Goal: Task Accomplishment & Management: Manage account settings

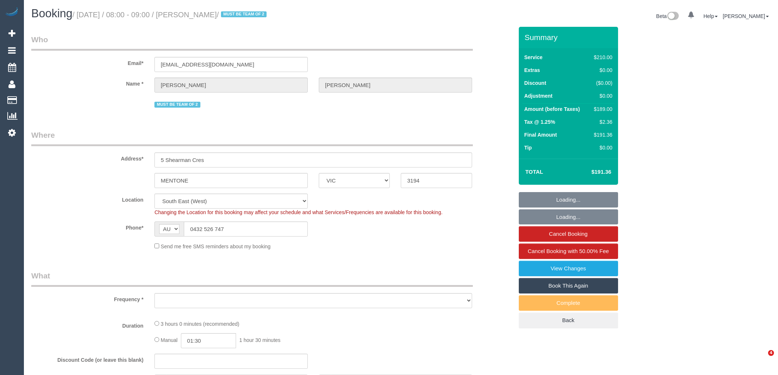
select select "VIC"
select select "string:stripe-pm_1Qradk2GScqysDRVNu1NuYHD"
select select "object:895"
select select "180"
select select "number:27"
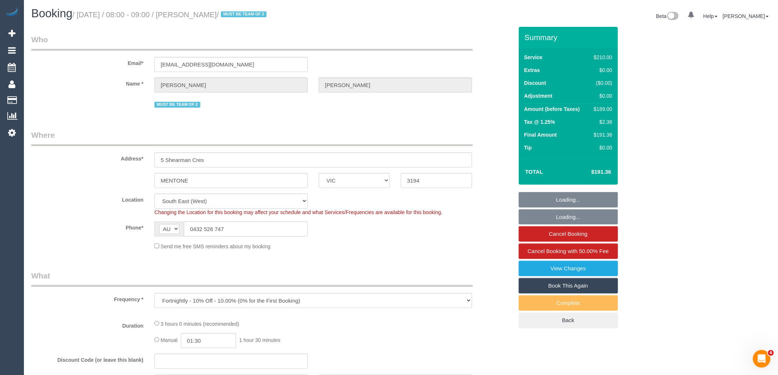
select select "number:14"
select select "number:18"
select select "number:22"
select select "number:34"
select select "number:12"
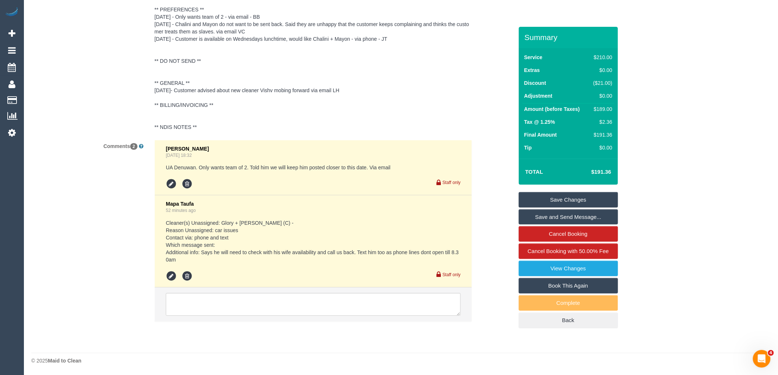
scroll to position [1358, 0]
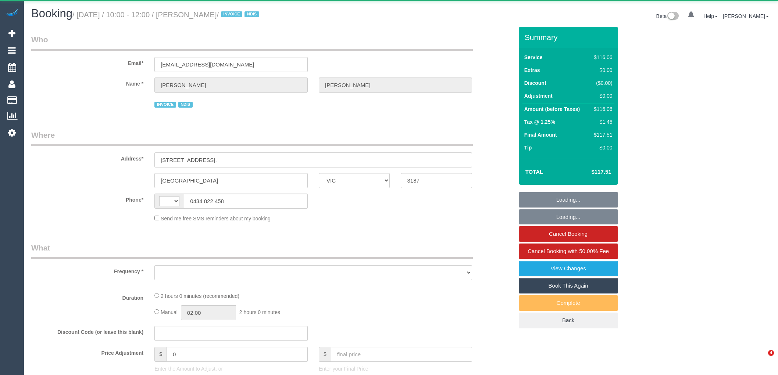
select select "VIC"
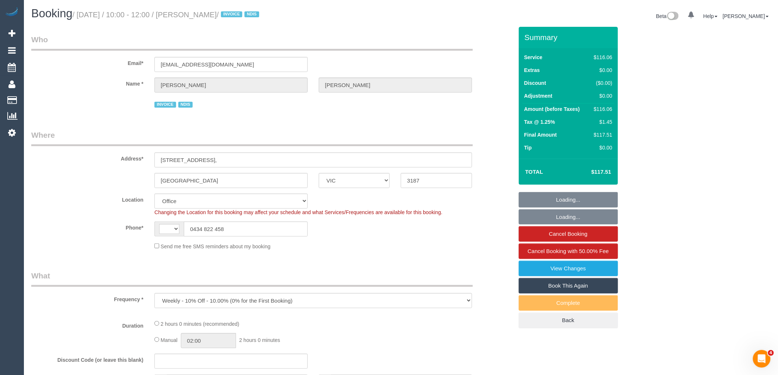
select select "object:297"
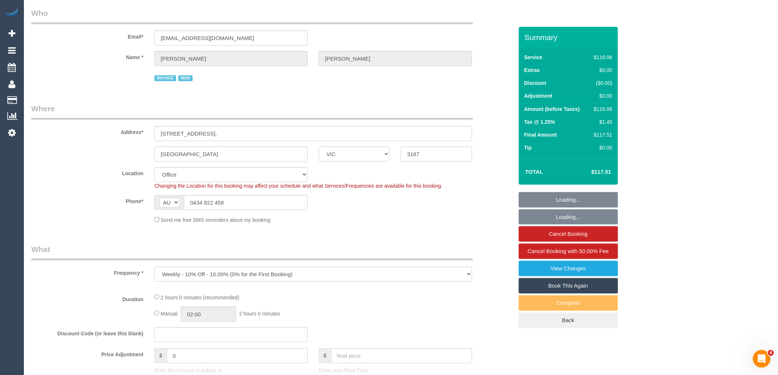
select select "string:AU"
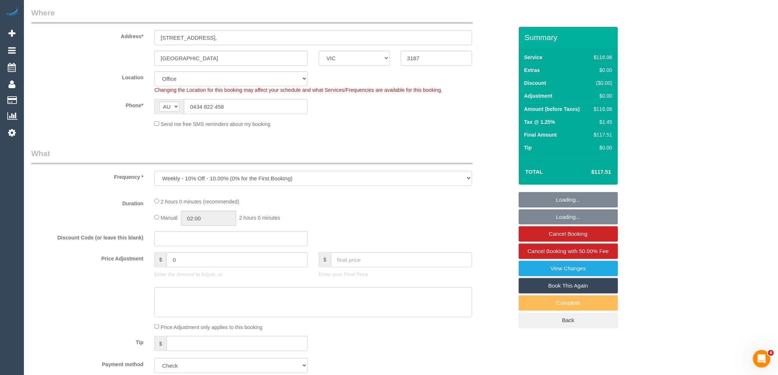
select select "number:28"
select select "number:14"
select select "number:19"
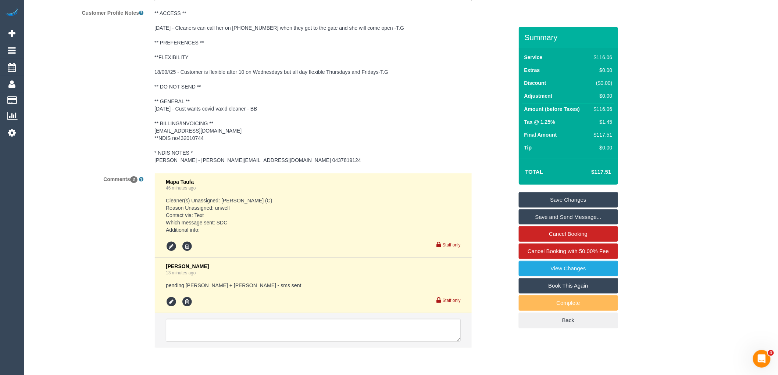
scroll to position [1099, 0]
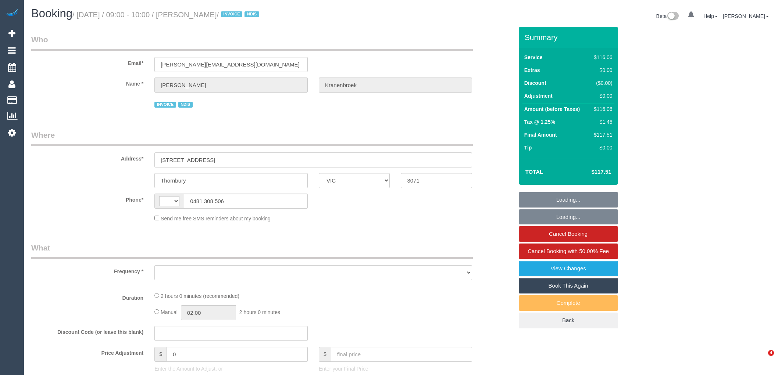
select select "VIC"
select select "object:276"
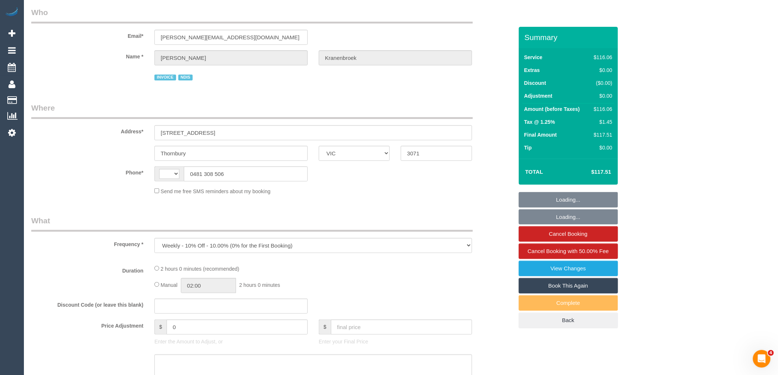
select select "string:AU"
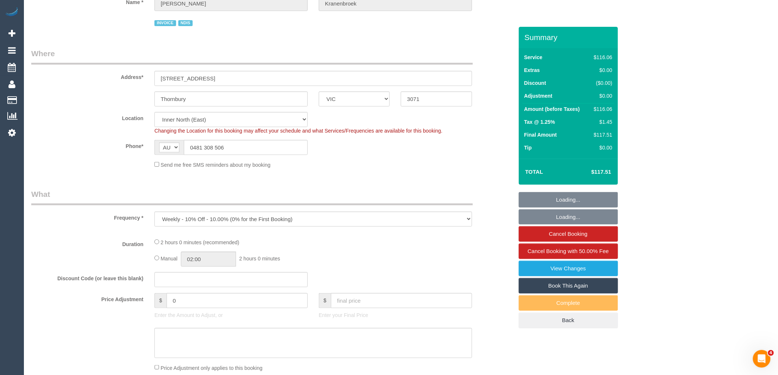
select select "number:29"
select select "number:14"
select select "number:19"
select select "number:23"
select select "number:34"
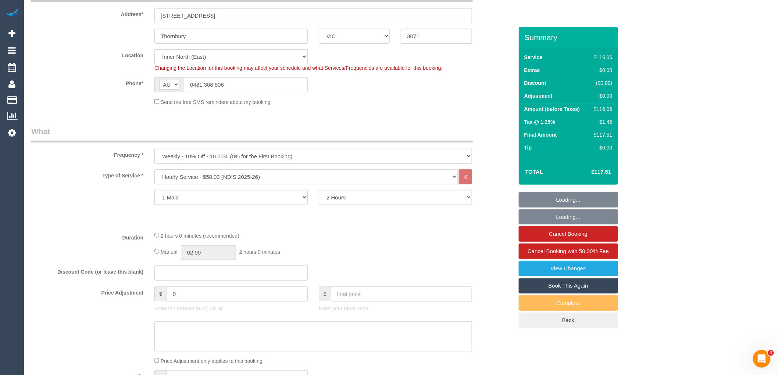
select select "object:1612"
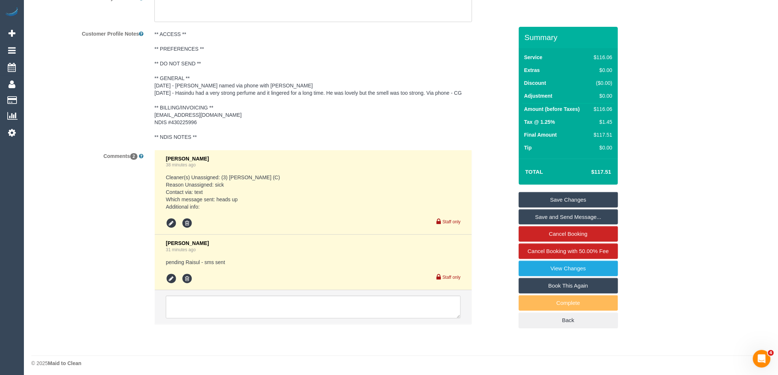
scroll to position [1096, 0]
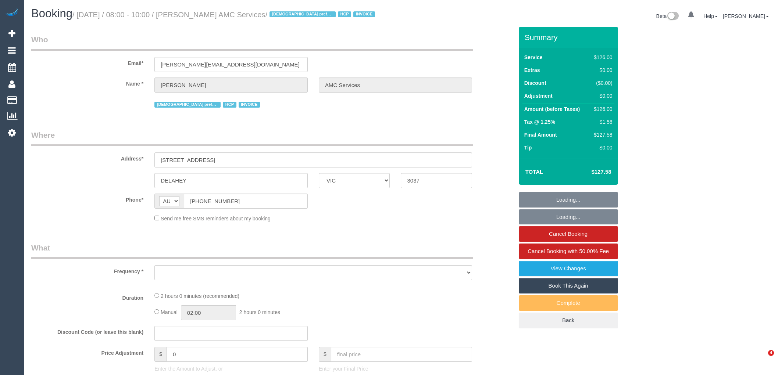
select select "VIC"
select select "object:589"
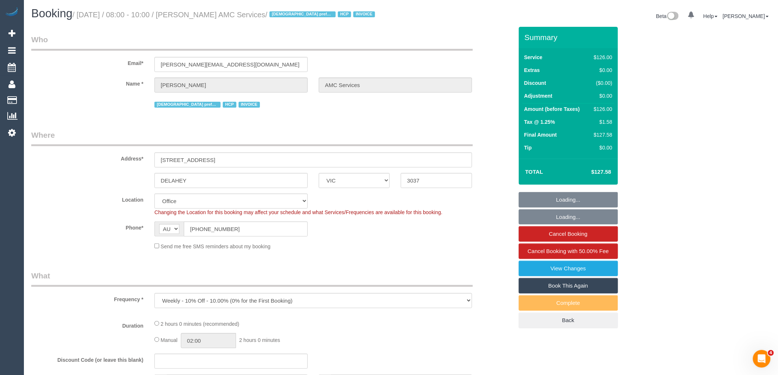
select select "120"
select select "number:28"
select select "number:14"
select select "number:18"
select select "number:36"
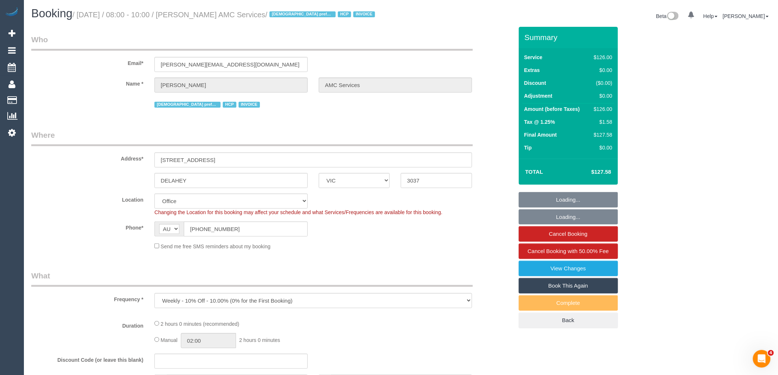
select select "number:35"
select select "number:12"
select select "object:2156"
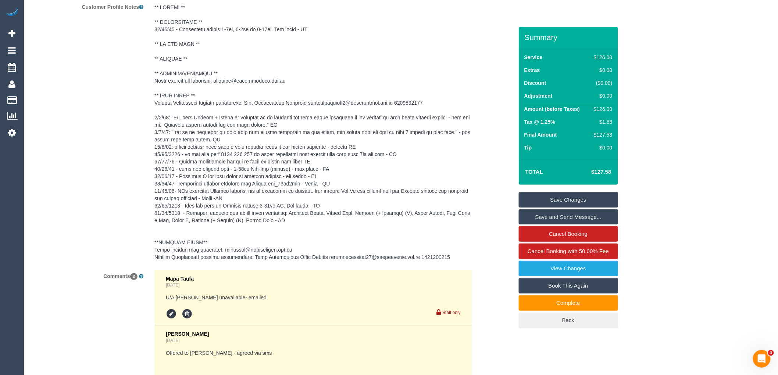
scroll to position [1078, 0]
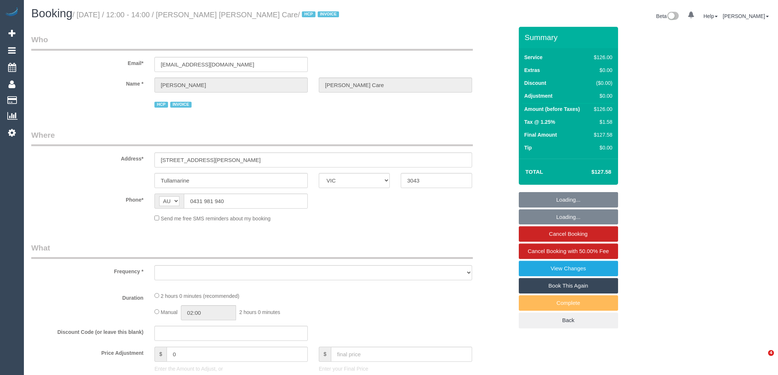
select select "VIC"
select select "number:28"
select select "number:14"
select select "number:19"
select select "number:36"
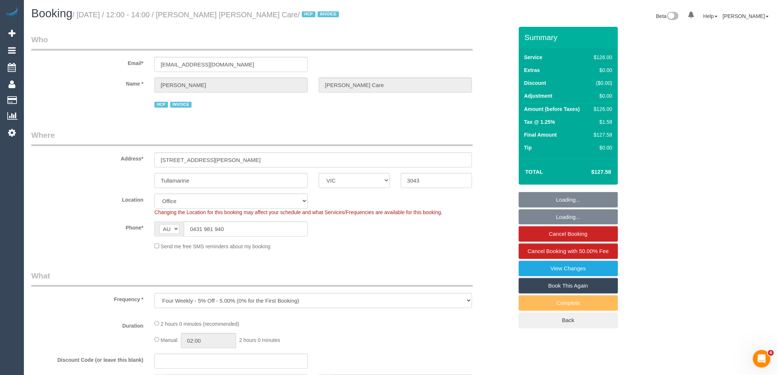
select select "object:831"
select select "120"
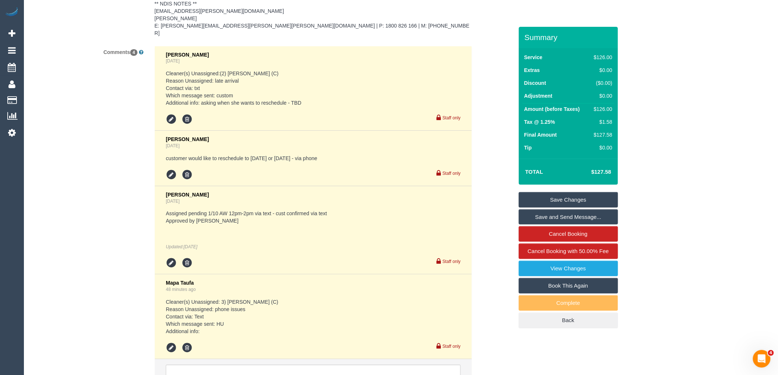
scroll to position [1220, 0]
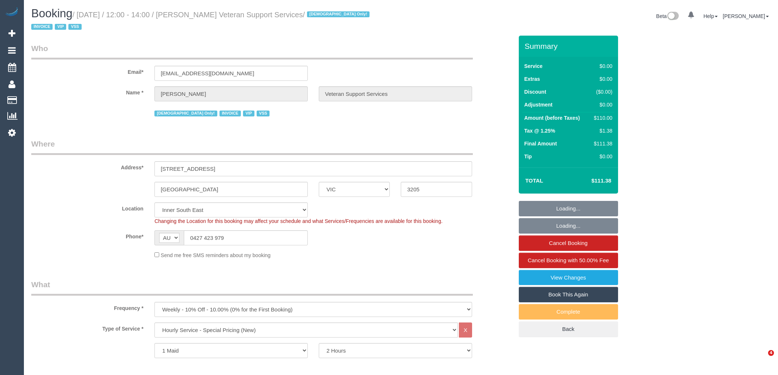
select select "VIC"
select select "120"
select select "number:27"
select select "number:14"
select select "number:19"
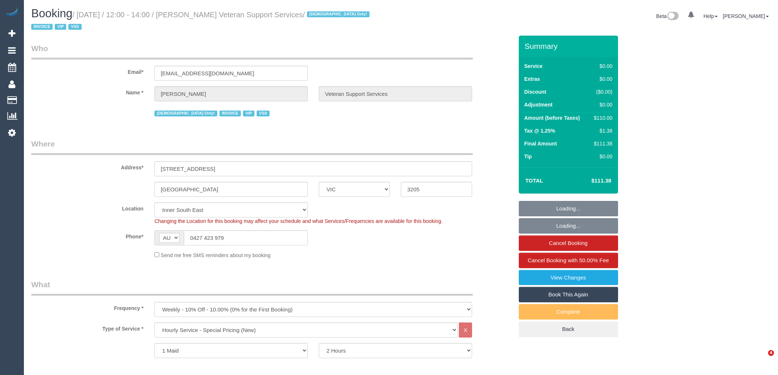
select select "number:36"
select select "number:34"
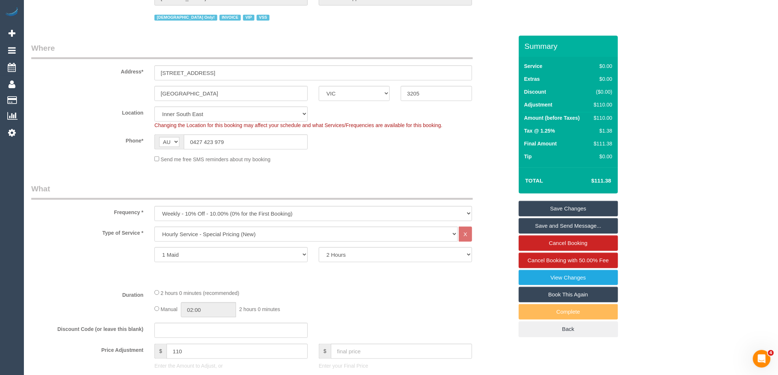
scroll to position [82, 0]
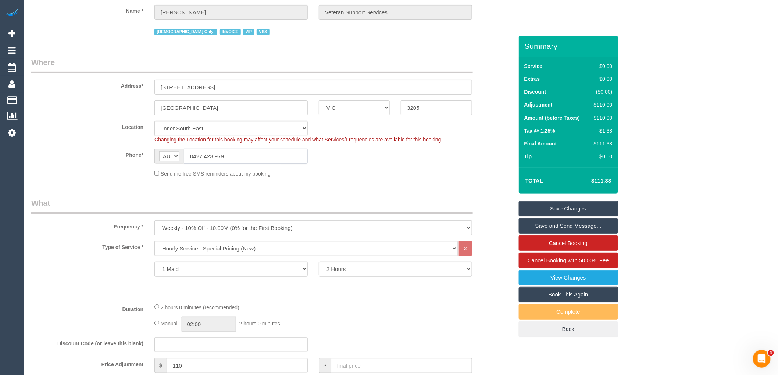
drag, startPoint x: 238, startPoint y: 155, endPoint x: 193, endPoint y: 155, distance: 44.5
click at [193, 155] on input "0427 423 979" at bounding box center [246, 156] width 124 height 15
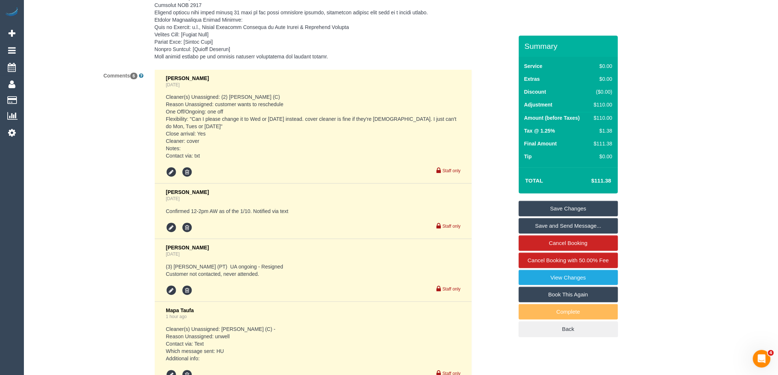
scroll to position [1486, 0]
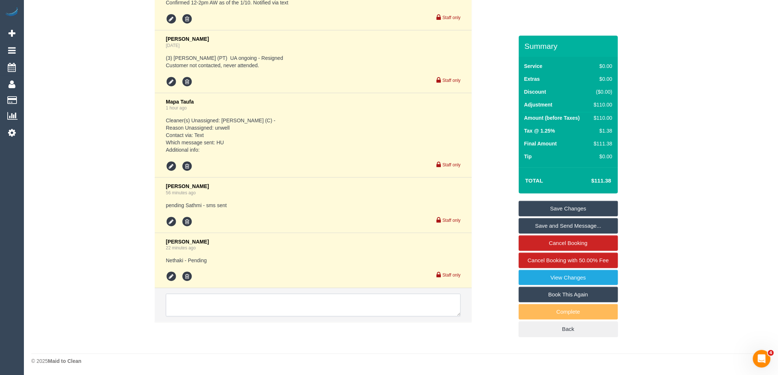
click at [211, 301] on textarea at bounding box center [313, 305] width 295 height 23
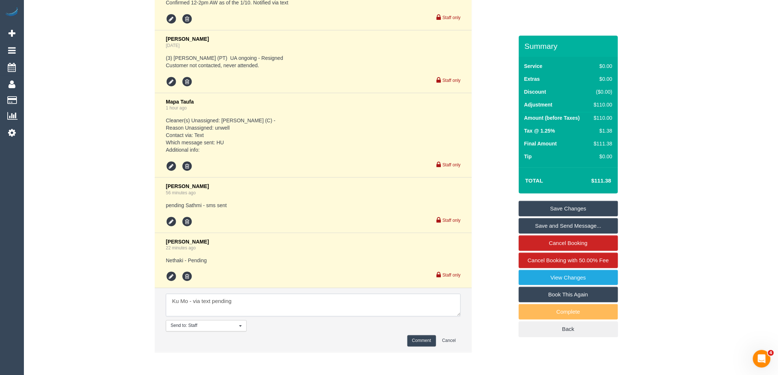
type textarea "Ku Mo - via text pending"
click at [415, 340] on button "Comment" at bounding box center [421, 341] width 29 height 11
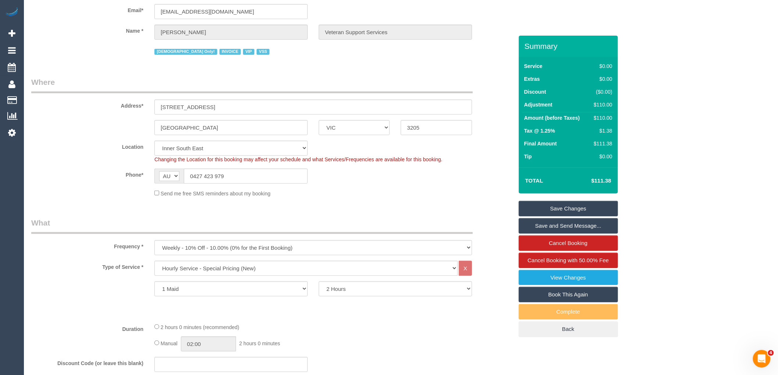
scroll to position [29, 0]
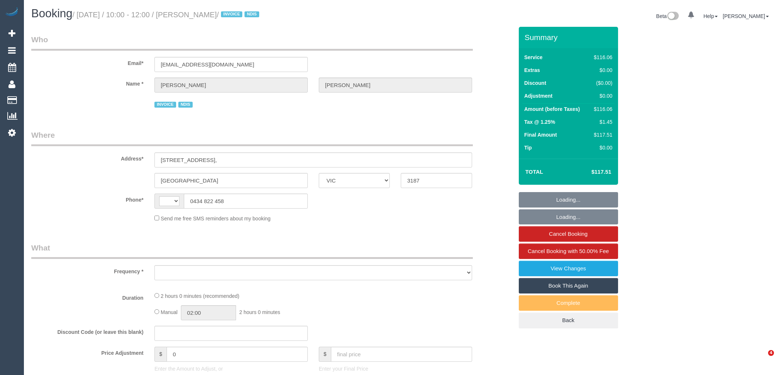
select select "VIC"
select select "number:28"
select select "number:14"
select select "number:19"
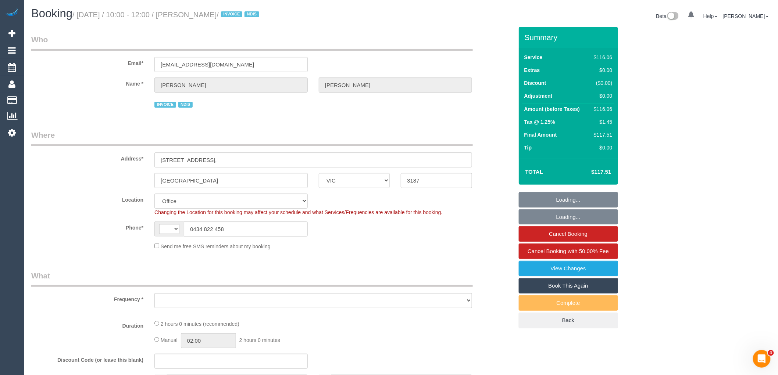
select select "string:AU"
select select "object:719"
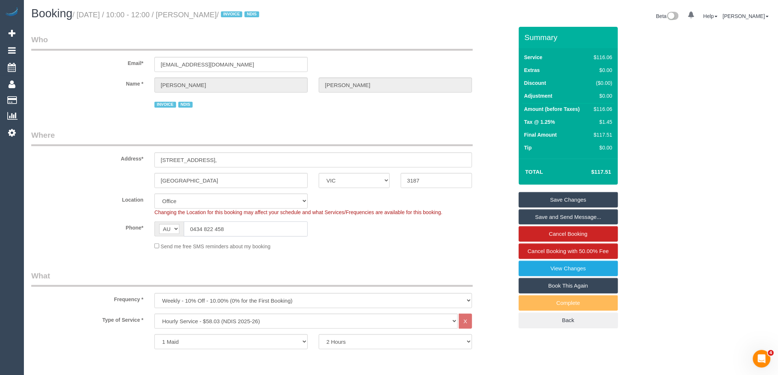
drag, startPoint x: 226, startPoint y: 229, endPoint x: 193, endPoint y: 230, distance: 33.4
click at [193, 230] on input "0434 822 458" at bounding box center [246, 229] width 124 height 15
drag, startPoint x: 199, startPoint y: 183, endPoint x: 146, endPoint y: 181, distance: 52.6
click at [146, 181] on div "Brighton East ACT NSW NT QLD SA TAS VIC WA 3187" at bounding box center [272, 180] width 493 height 15
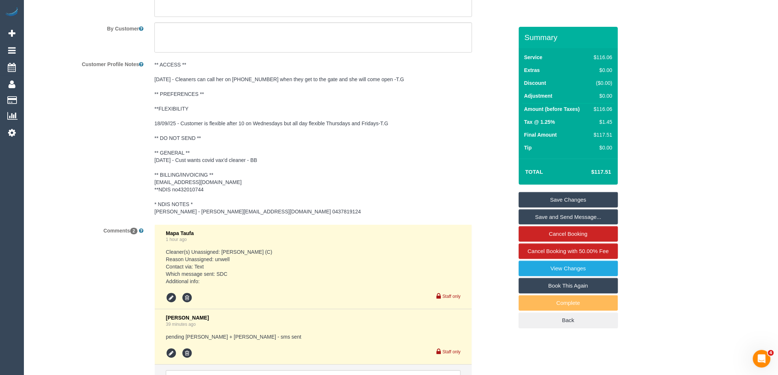
scroll to position [1103, 0]
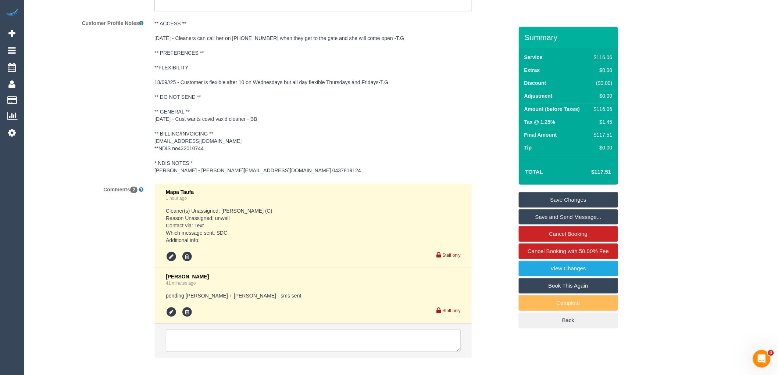
click at [226, 326] on li at bounding box center [313, 341] width 317 height 34
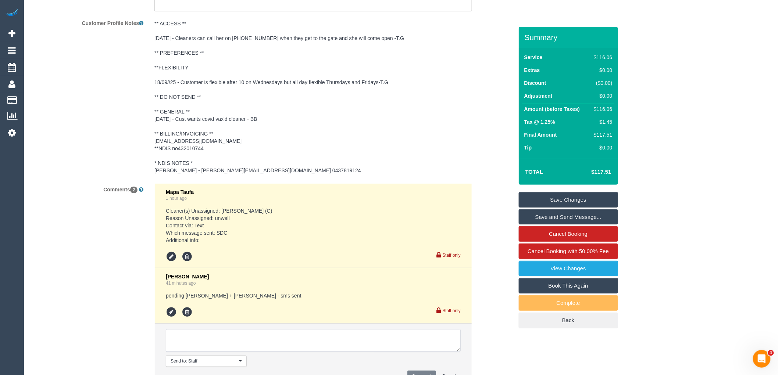
click at [222, 343] on textarea at bounding box center [313, 340] width 295 height 23
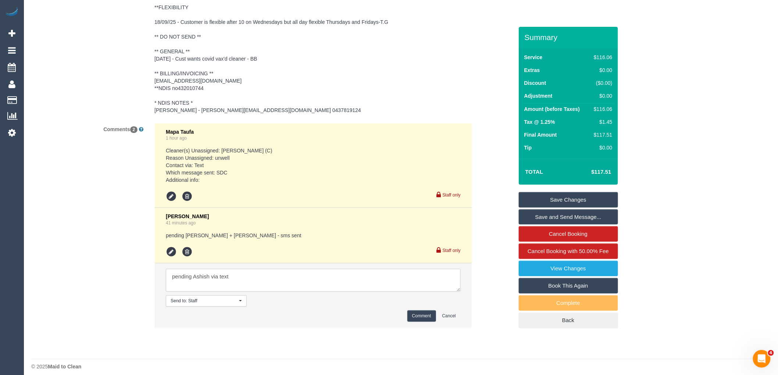
scroll to position [1170, 0]
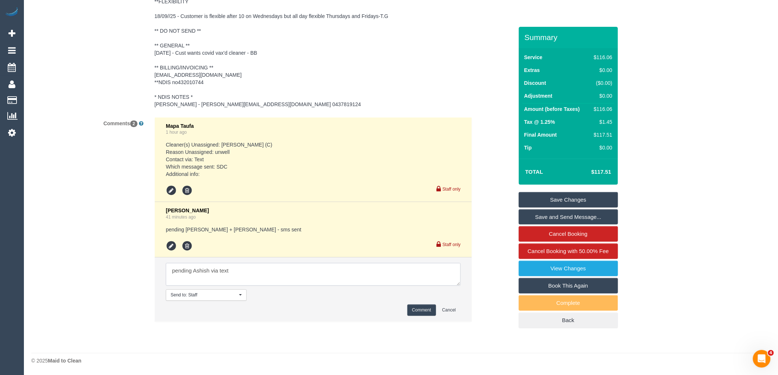
type textarea "pending Ashish via text"
click at [417, 309] on button "Comment" at bounding box center [421, 310] width 29 height 11
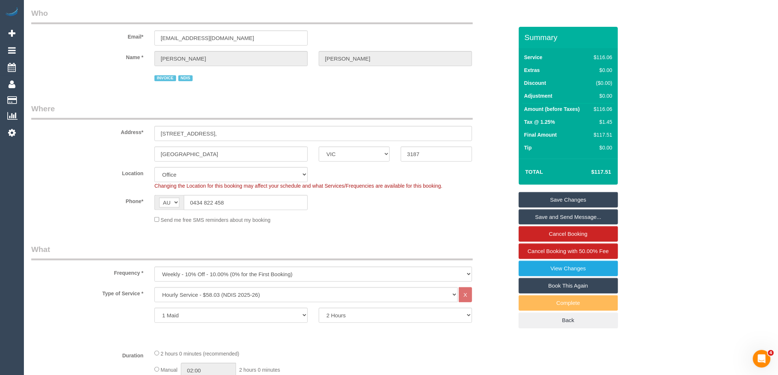
scroll to position [0, 0]
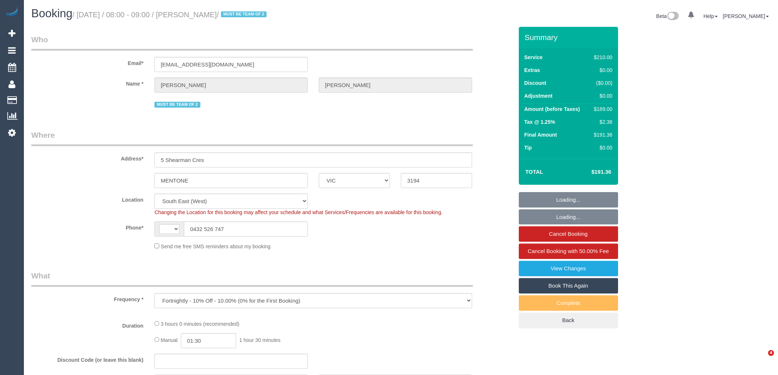
select select "VIC"
select select "object:295"
select select "string:stripe-pm_1Qradk2GScqysDRVNu1NuYHD"
select select "string:AU"
select select "180"
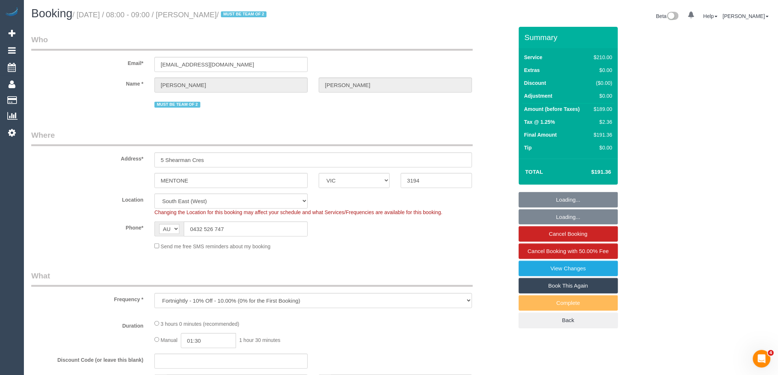
select select "number:27"
select select "number:14"
select select "number:18"
select select "number:22"
select select "number:34"
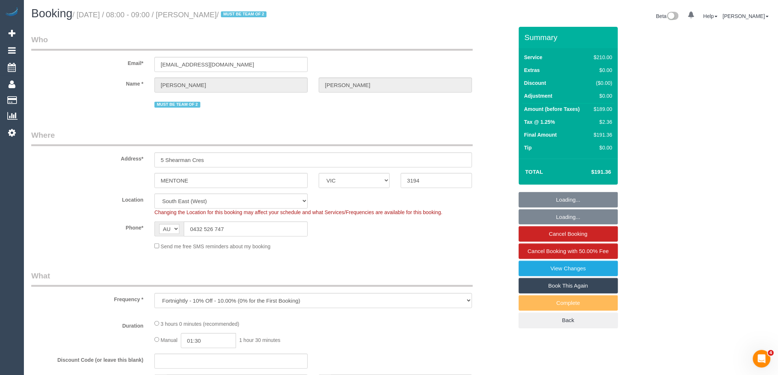
select select "number:12"
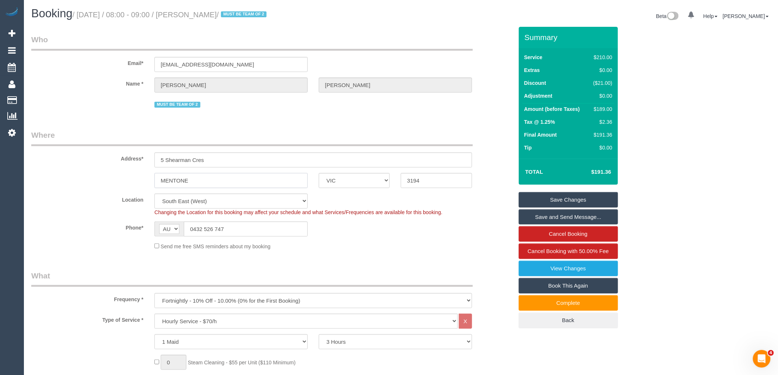
drag, startPoint x: 191, startPoint y: 181, endPoint x: 156, endPoint y: 178, distance: 35.0
click at [156, 178] on input "MENTONE" at bounding box center [230, 180] width 153 height 15
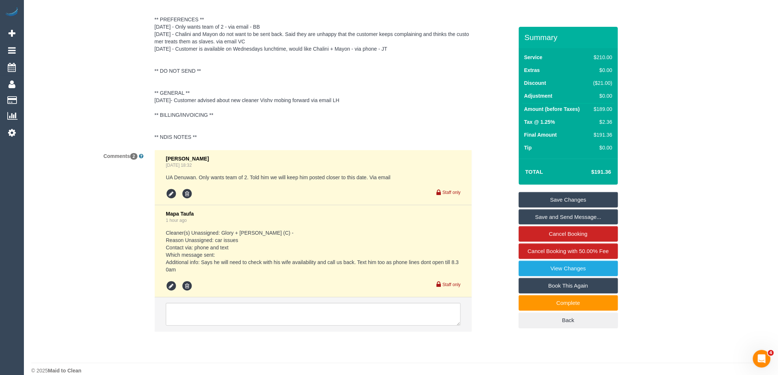
scroll to position [1360, 0]
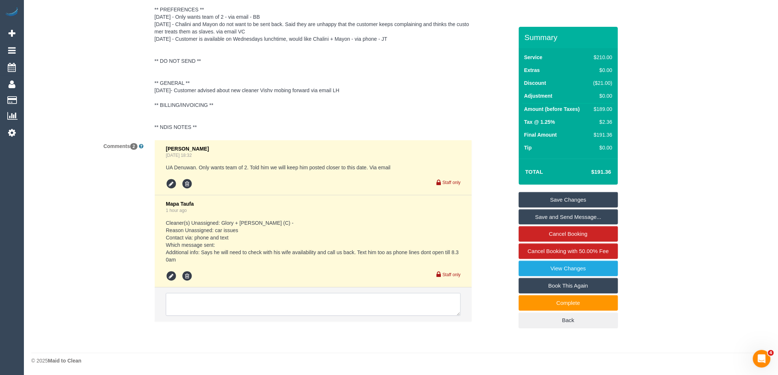
click at [206, 304] on textarea at bounding box center [313, 304] width 295 height 23
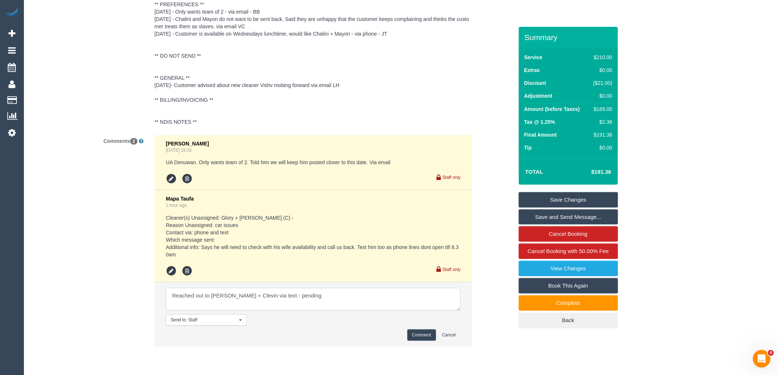
type textarea "Reached out to Noel + Clevin via text - pending"
click at [423, 341] on button "Comment" at bounding box center [421, 335] width 29 height 11
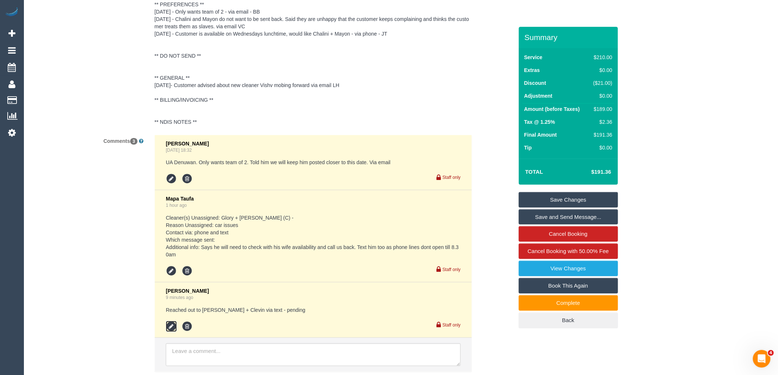
click at [171, 328] on icon at bounding box center [171, 326] width 11 height 11
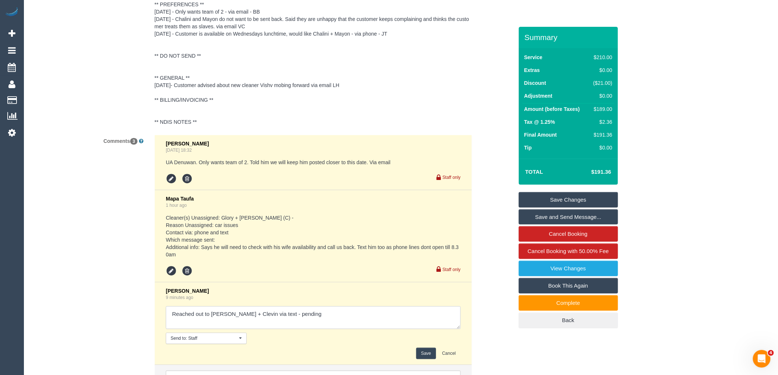
click at [281, 320] on textarea at bounding box center [313, 318] width 295 height 23
type textarea "Reached out to Noel + Clevin via text - declined"
click at [424, 356] on button "Save" at bounding box center [425, 353] width 19 height 11
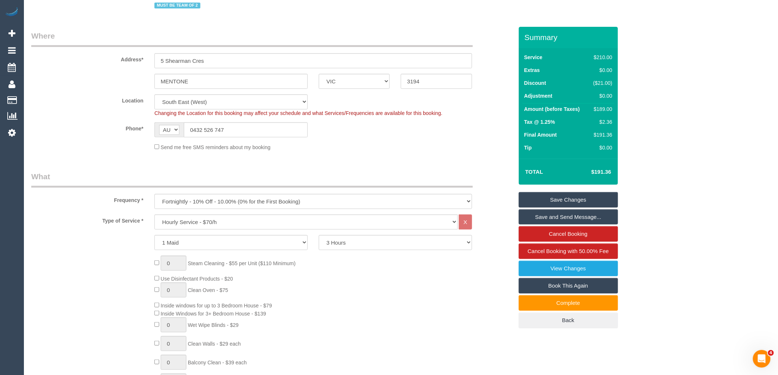
scroll to position [94, 0]
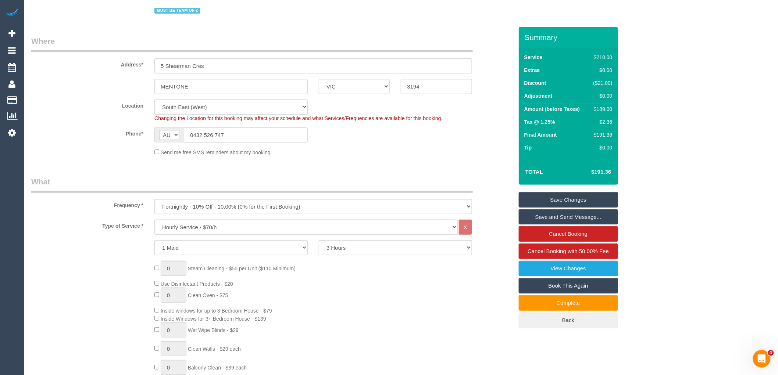
drag, startPoint x: 232, startPoint y: 137, endPoint x: 193, endPoint y: 135, distance: 39.4
click at [193, 136] on input "0432 526 747" at bounding box center [246, 135] width 124 height 15
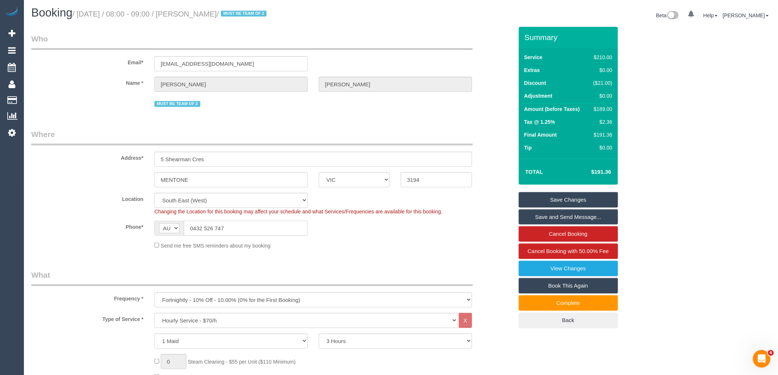
scroll to position [0, 0]
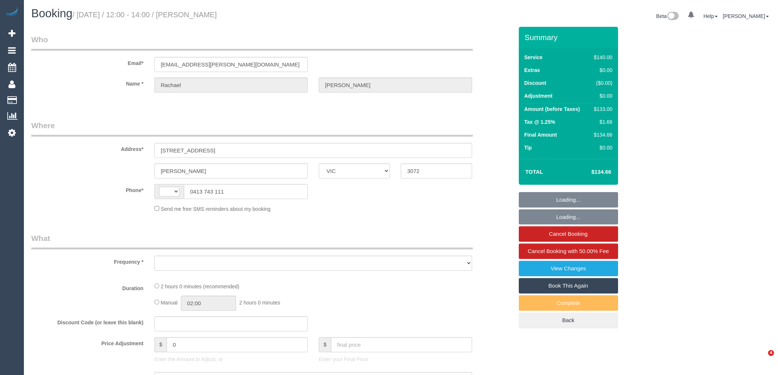
select select "VIC"
select select "string:stripe-pm_1NiSM42GScqysDRV2Pq4K9fJ"
select select "string:AU"
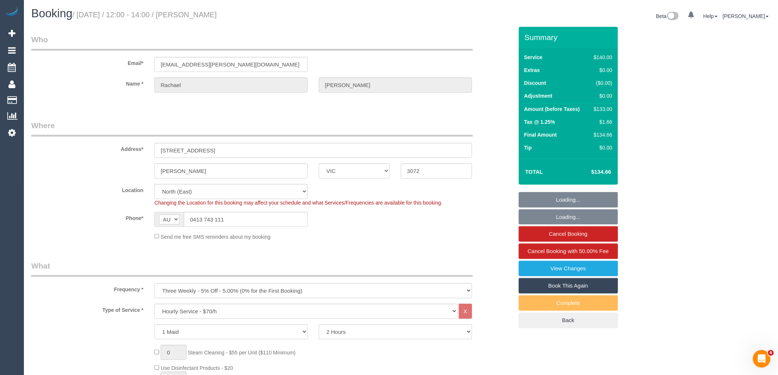
select select "object:1397"
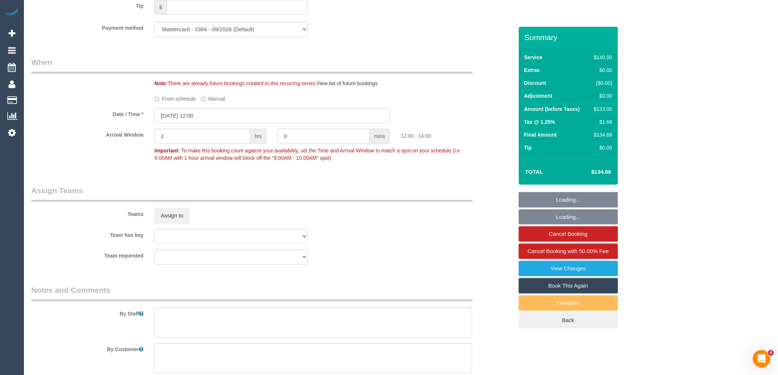
select select "number:27"
select select "number:14"
select select "number:19"
select select "number:24"
select select "number:33"
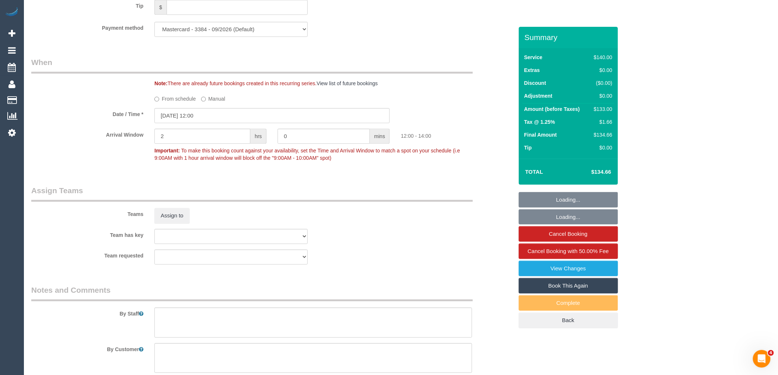
select select "number:11"
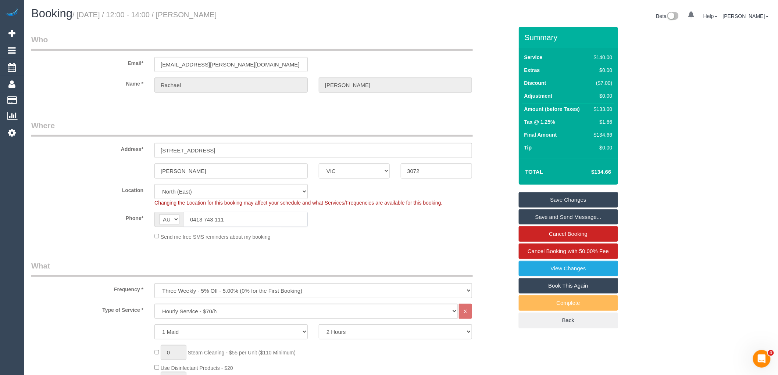
drag, startPoint x: 227, startPoint y: 219, endPoint x: 194, endPoint y: 217, distance: 33.1
click at [194, 217] on input "0413 743 111" at bounding box center [246, 219] width 124 height 15
drag, startPoint x: 186, startPoint y: 169, endPoint x: 140, endPoint y: 165, distance: 45.4
click at [140, 165] on div "Preston ACT NSW NT QLD SA TAS VIC WA 3072" at bounding box center [272, 171] width 493 height 15
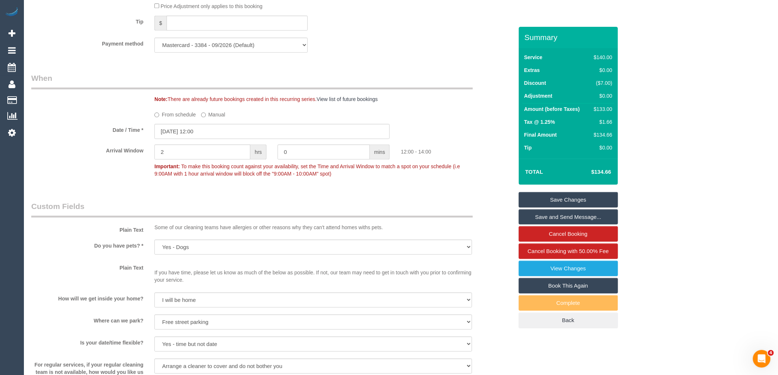
scroll to position [1254, 0]
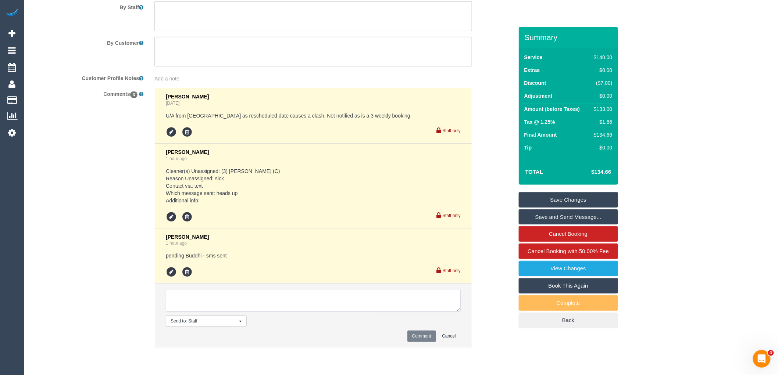
click at [204, 299] on textarea at bounding box center [313, 300] width 295 height 23
type textarea "r"
type textarea "reached out to Rowan via text - pending"
click at [424, 340] on button "Comment" at bounding box center [421, 336] width 29 height 11
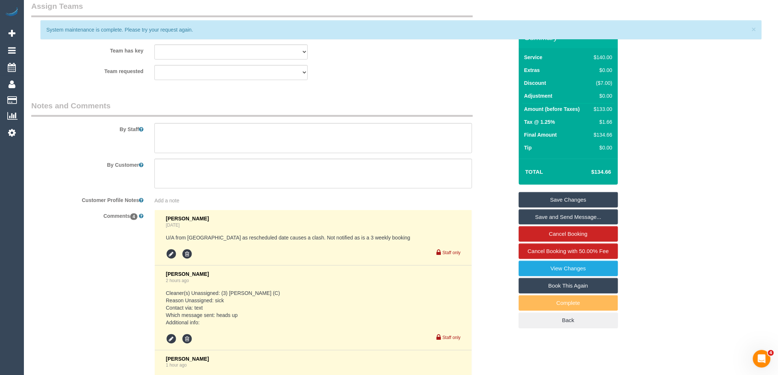
scroll to position [1131, 0]
click at [755, 28] on span "×" at bounding box center [753, 29] width 4 height 8
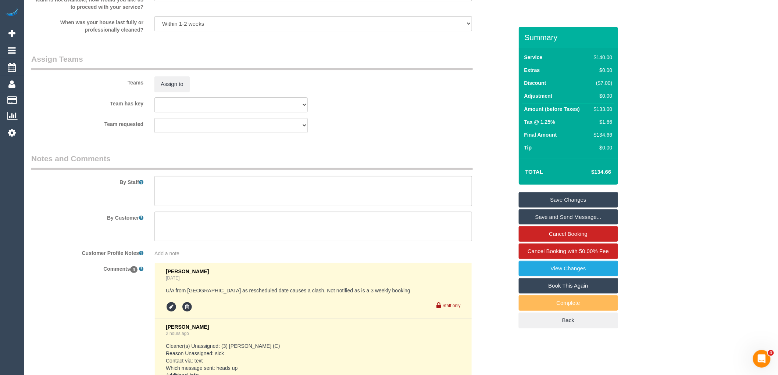
scroll to position [1309, 0]
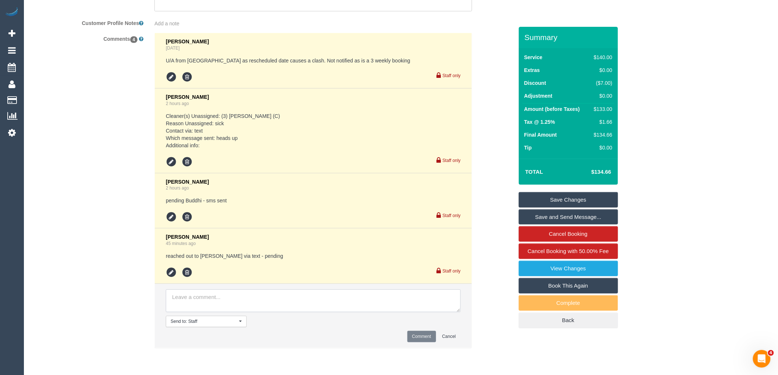
click at [201, 303] on textarea at bounding box center [313, 301] width 295 height 23
click at [220, 300] on textarea at bounding box center [313, 301] width 295 height 23
click at [257, 295] on textarea at bounding box center [313, 301] width 295 height 23
click at [248, 304] on textarea at bounding box center [313, 301] width 295 height 23
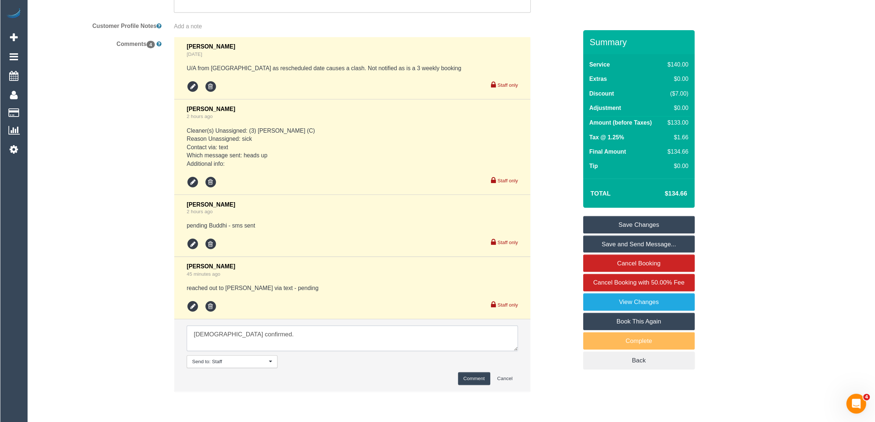
scroll to position [1281, 0]
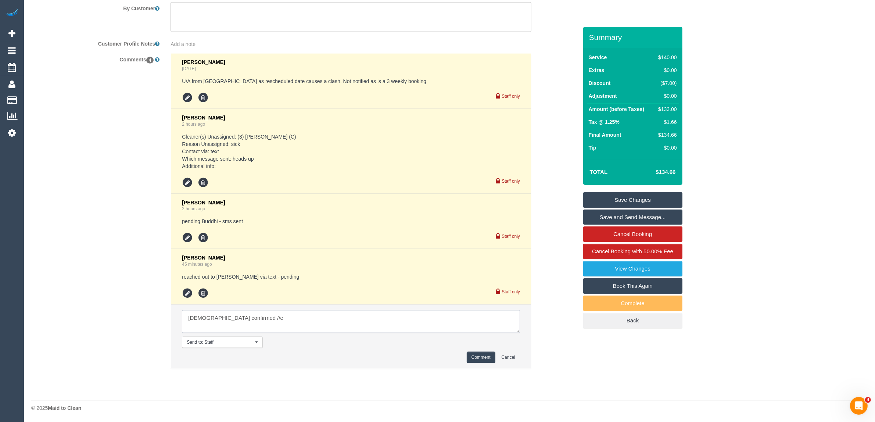
type textarea "Buddhi confirmed /\eh"
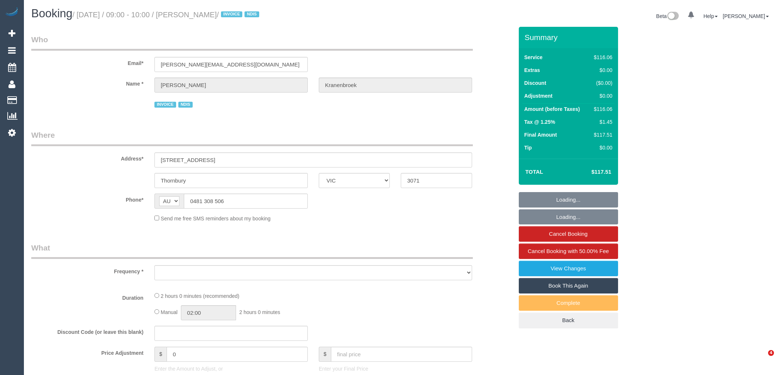
select select "VIC"
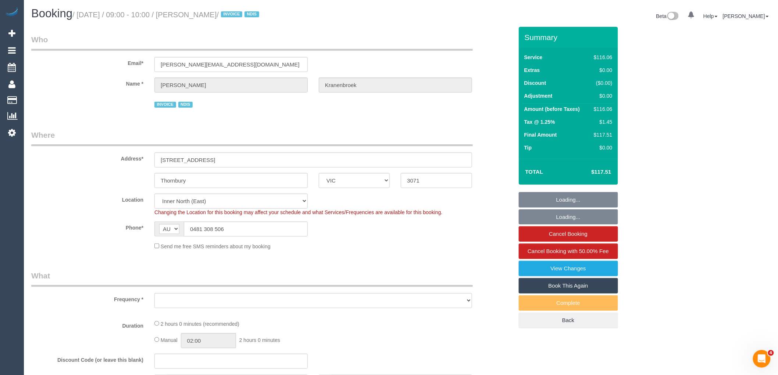
select select "object:582"
select select "number:29"
select select "number:14"
select select "number:19"
select select "number:23"
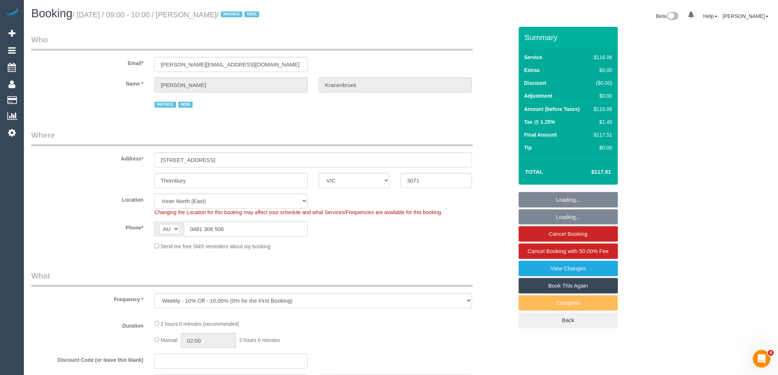
select select "number:34"
select select "object:1630"
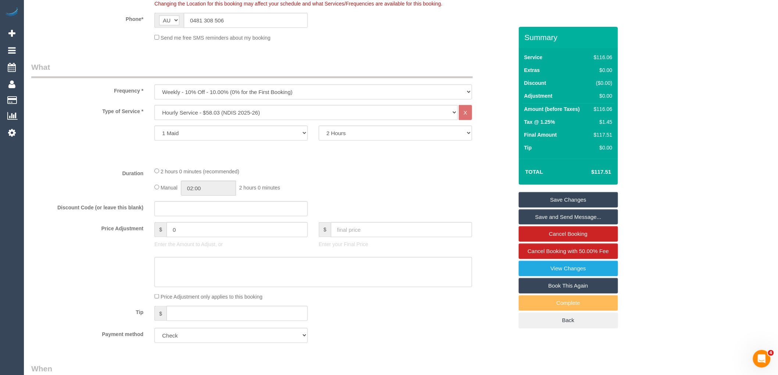
scroll to position [192, 0]
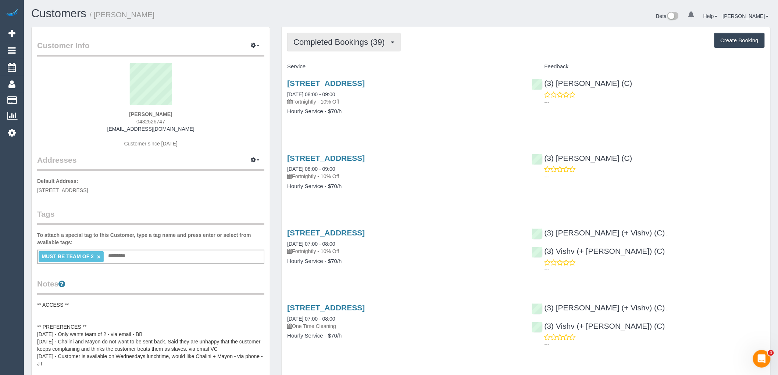
click at [367, 45] on span "Completed Bookings (39)" at bounding box center [340, 41] width 95 height 9
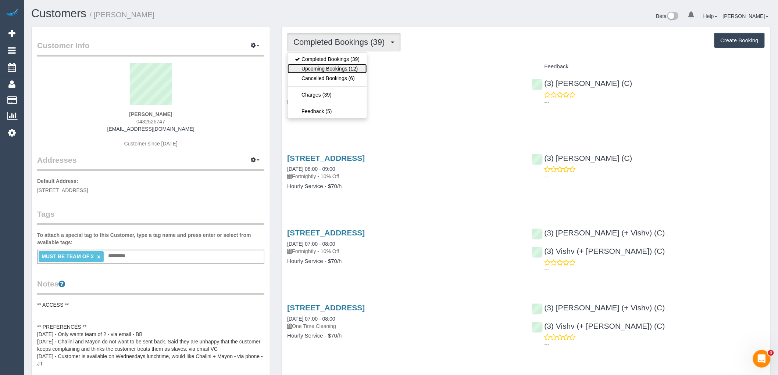
click at [345, 68] on link "Upcoming Bookings (12)" at bounding box center [326, 69] width 79 height 10
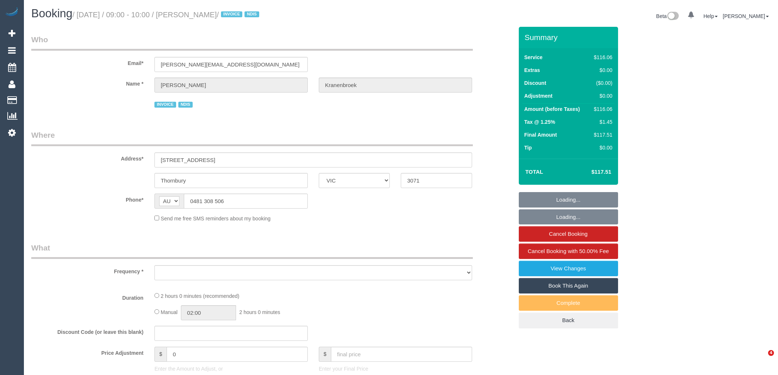
select select "VIC"
select select "number:29"
select select "number:14"
select select "number:19"
select select "number:23"
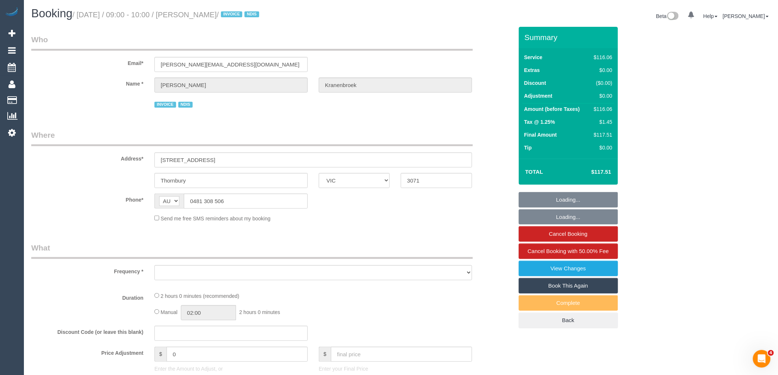
select select "number:34"
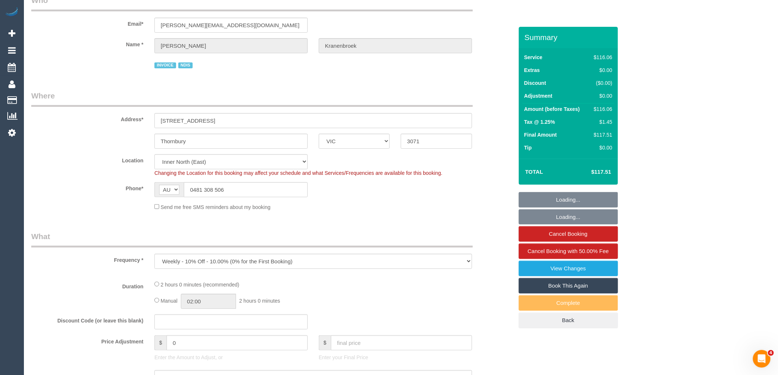
select select "object:750"
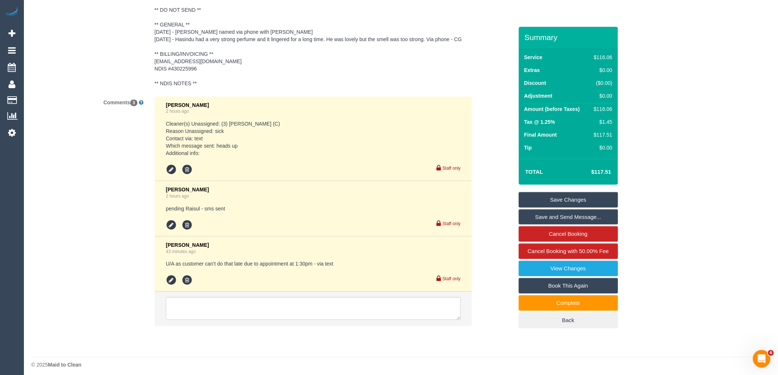
scroll to position [1151, 0]
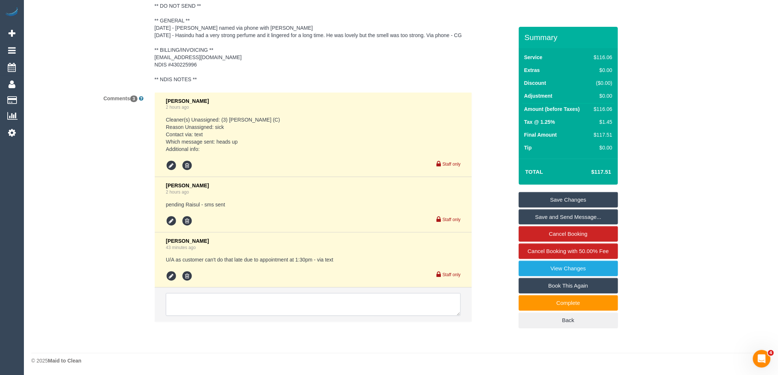
click at [240, 297] on textarea at bounding box center [313, 304] width 295 height 23
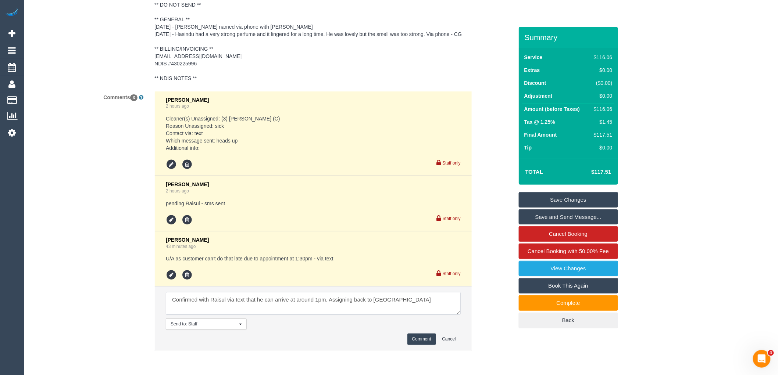
type textarea "Confirmed with Raisul via text that he can arrive at around 1pm. Assigning back…"
click at [423, 339] on button "Comment" at bounding box center [421, 339] width 29 height 11
click at [420, 341] on button "Comment" at bounding box center [421, 339] width 29 height 11
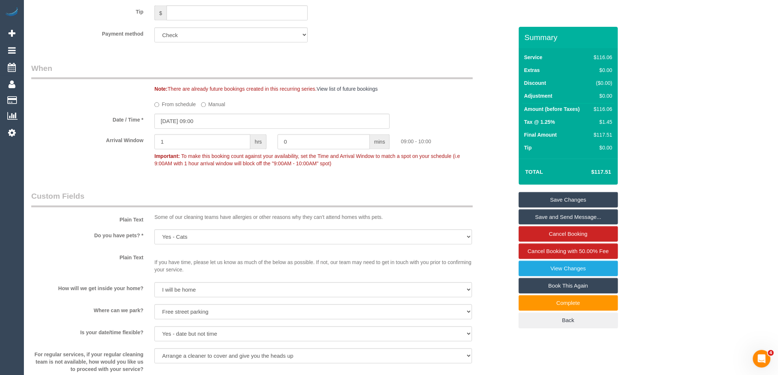
scroll to position [456, 0]
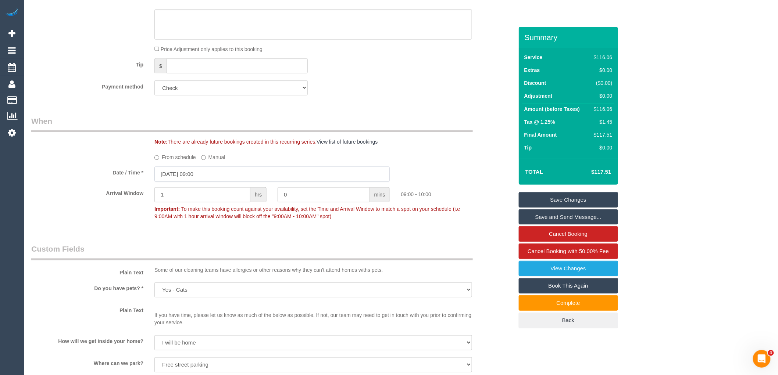
click at [230, 179] on input "[DATE] 09:00" at bounding box center [271, 174] width 235 height 15
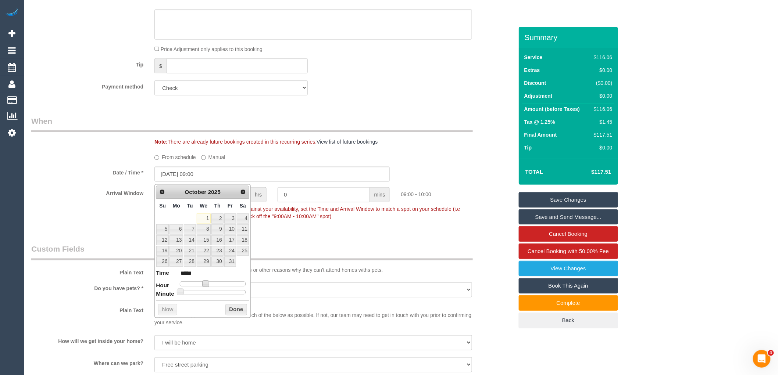
type input "[DATE] 10:00"
type input "*****"
type input "[DATE] 11:00"
type input "*****"
type input "[DATE] 12:00"
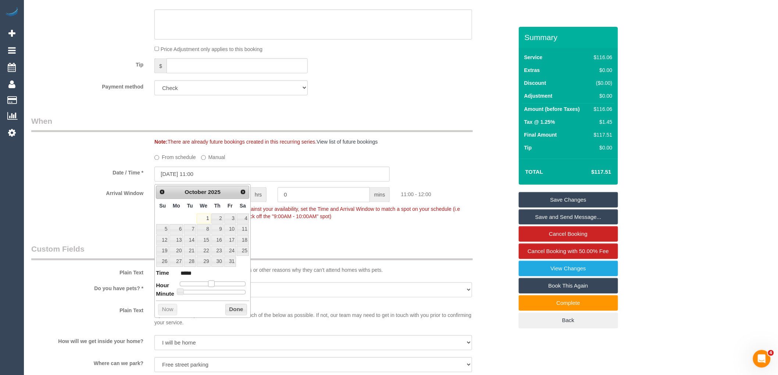
type input "*****"
type input "[DATE] 13:00"
type input "*****"
drag, startPoint x: 208, startPoint y: 281, endPoint x: 218, endPoint y: 281, distance: 9.6
click at [218, 281] on span at bounding box center [217, 284] width 7 height 7
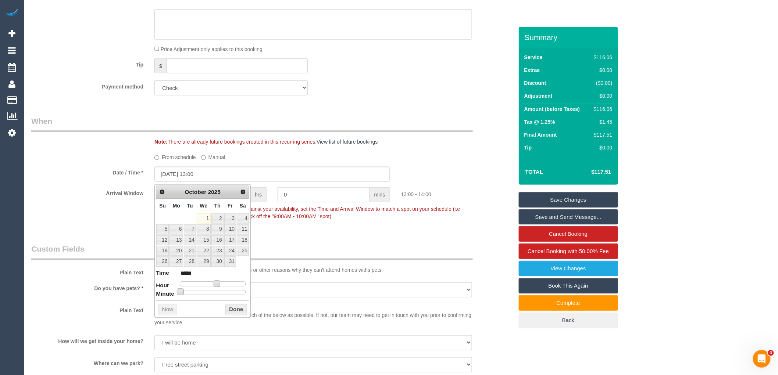
type input "[DATE] 13:05"
type input "*****"
type input "[DATE] 13:10"
type input "*****"
type input "[DATE] 13:15"
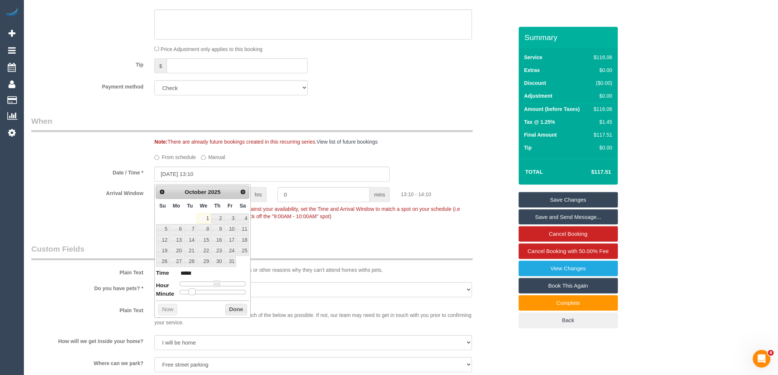
type input "*****"
type input "[DATE] 13:20"
type input "*****"
type input "[DATE] 13:25"
type input "*****"
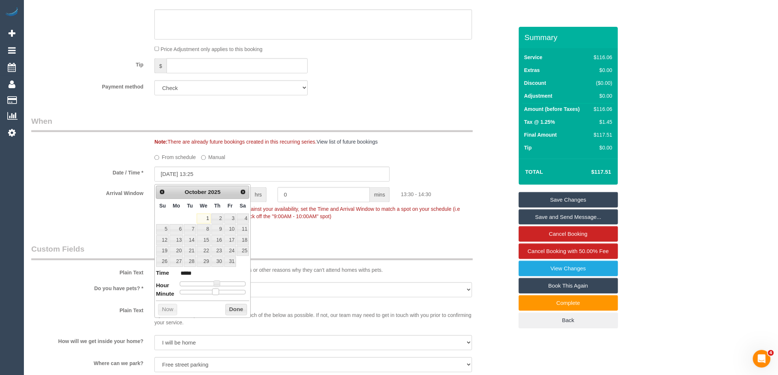
type input "[DATE] 13:30"
type input "*****"
drag, startPoint x: 191, startPoint y: 291, endPoint x: 218, endPoint y: 290, distance: 26.1
click at [218, 290] on span at bounding box center [215, 292] width 7 height 7
click at [236, 313] on button "Done" at bounding box center [236, 310] width 22 height 12
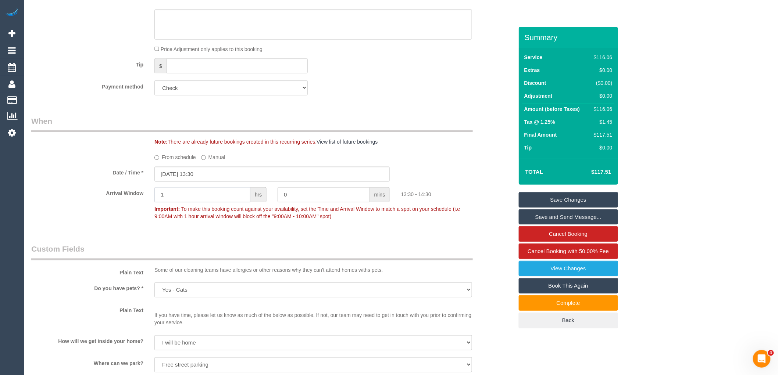
click at [192, 197] on input "1" at bounding box center [202, 194] width 96 height 15
type input "0"
click at [303, 197] on input "0" at bounding box center [323, 194] width 92 height 15
click at [291, 195] on input "0" at bounding box center [323, 194] width 92 height 15
type input "30"
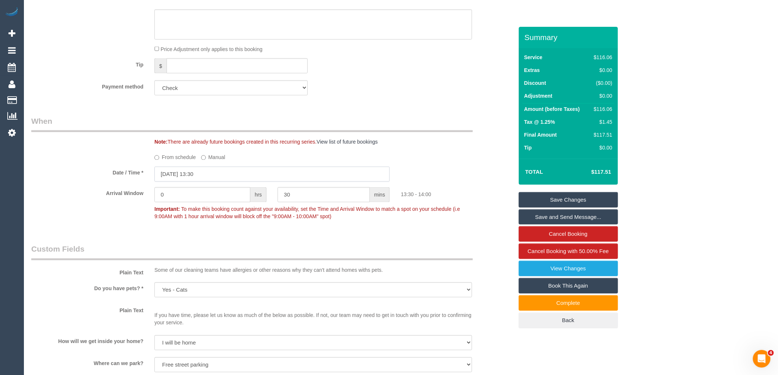
click at [210, 177] on input "[DATE] 13:30" at bounding box center [271, 174] width 235 height 15
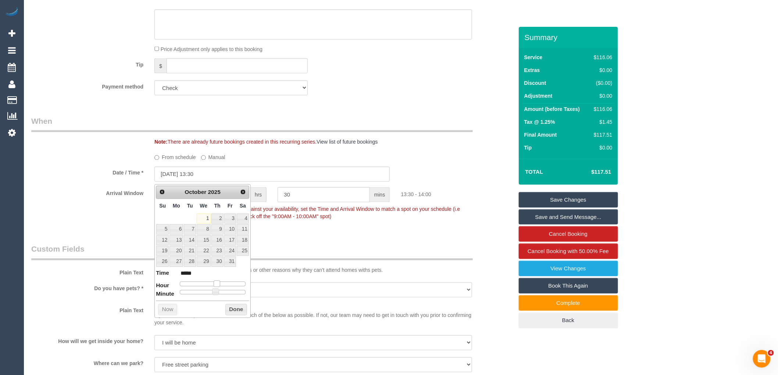
type input "[DATE] 12:30"
type input "*****"
type input "[DATE] 11:30"
type input "*****"
type input "[DATE] 12:30"
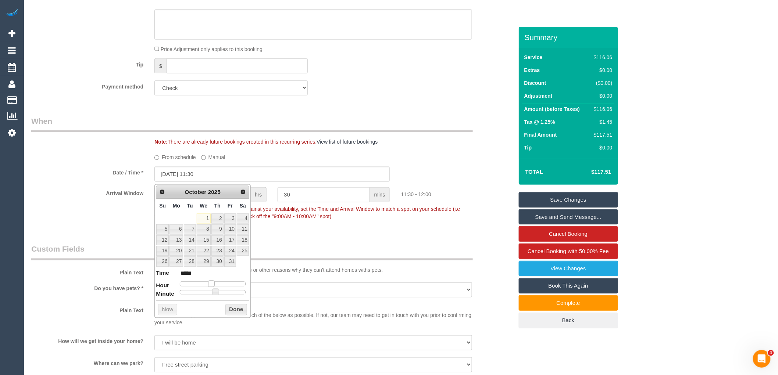
type input "*****"
click at [215, 286] on span at bounding box center [214, 284] width 7 height 7
type input "[DATE] 13:30"
type input "*****"
click at [217, 283] on span at bounding box center [217, 284] width 7 height 7
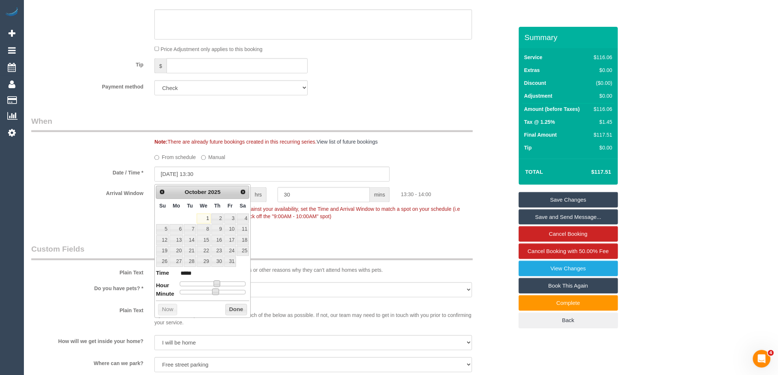
type input "[DATE] 13:25"
type input "*****"
type input "[DATE] 13:20"
type input "*****"
type input "[DATE] 13:15"
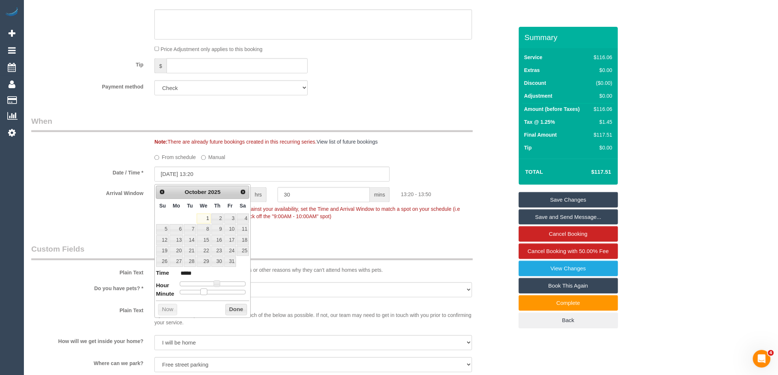
type input "*****"
type input "[DATE] 13:10"
type input "*****"
type input "[DATE] 13:05"
type input "*****"
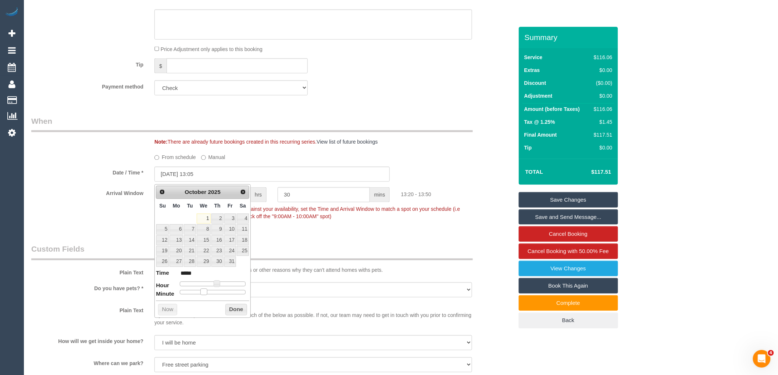
type input "[DATE] 13:00"
type input "*****"
drag, startPoint x: 215, startPoint y: 292, endPoint x: 172, endPoint y: 287, distance: 43.3
click at [172, 287] on dl "Time ***** Hour Minute Second Millisecond Microsecond Time Zone ***** ***** ***…" at bounding box center [202, 281] width 93 height 25
click at [229, 308] on button "Done" at bounding box center [236, 310] width 22 height 12
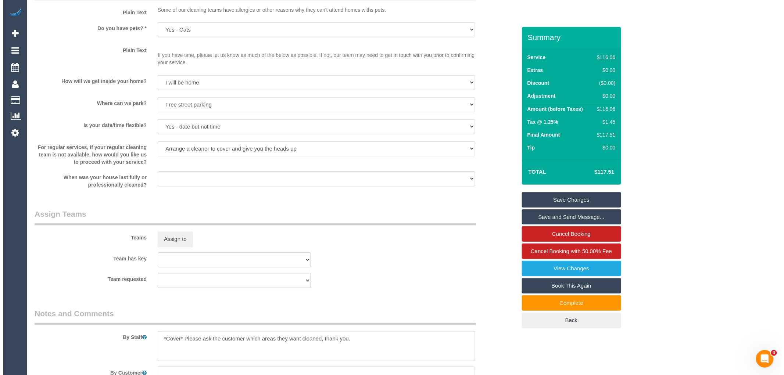
scroll to position [742, 0]
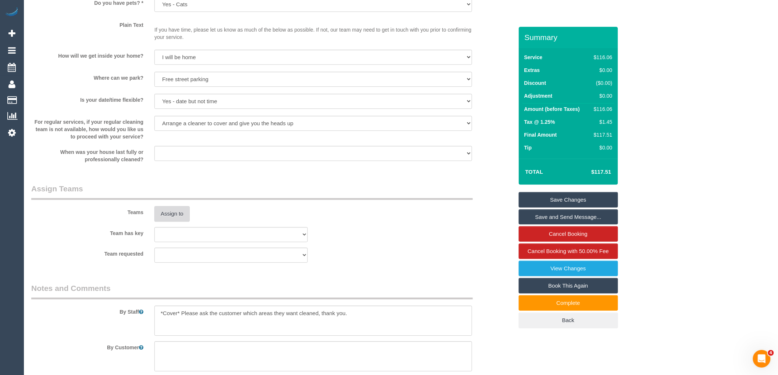
click at [177, 212] on button "Assign to" at bounding box center [171, 213] width 35 height 15
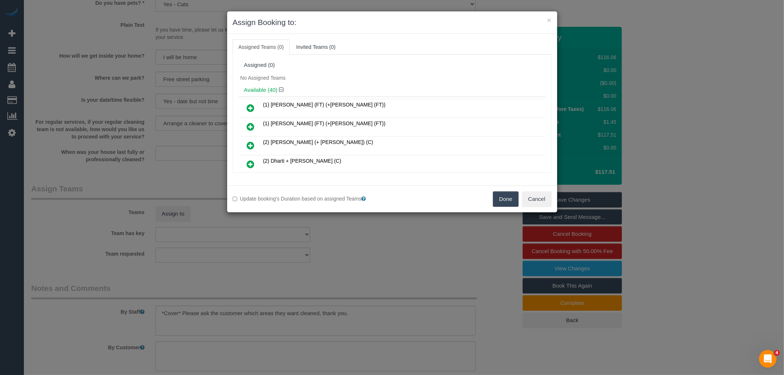
scroll to position [175, 0]
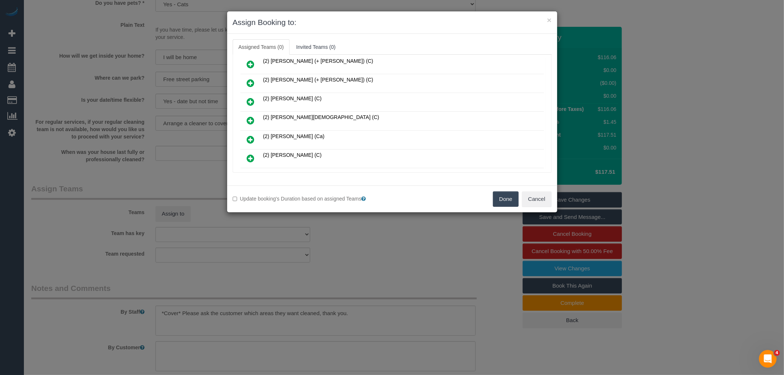
click at [250, 118] on icon at bounding box center [251, 120] width 8 height 9
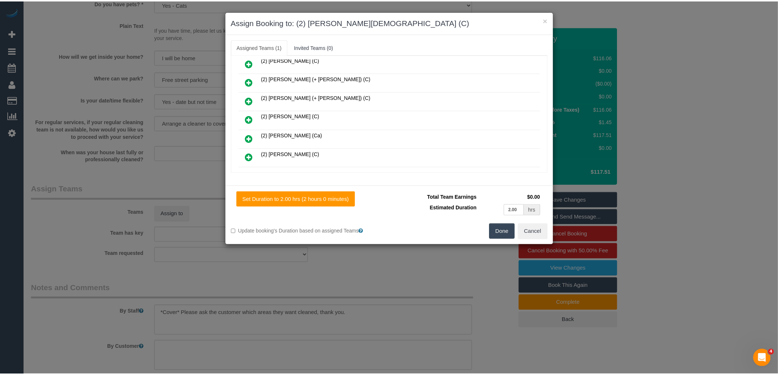
scroll to position [193, 0]
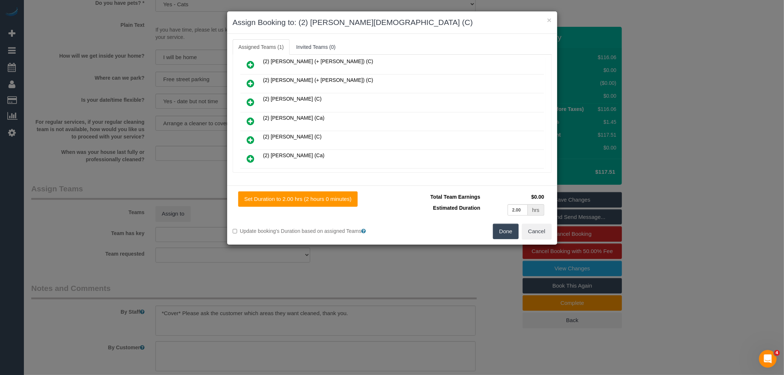
click at [506, 230] on button "Done" at bounding box center [506, 231] width 26 height 15
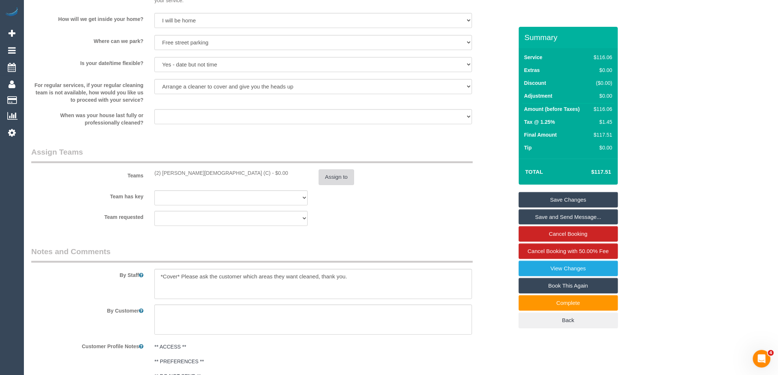
scroll to position [783, 0]
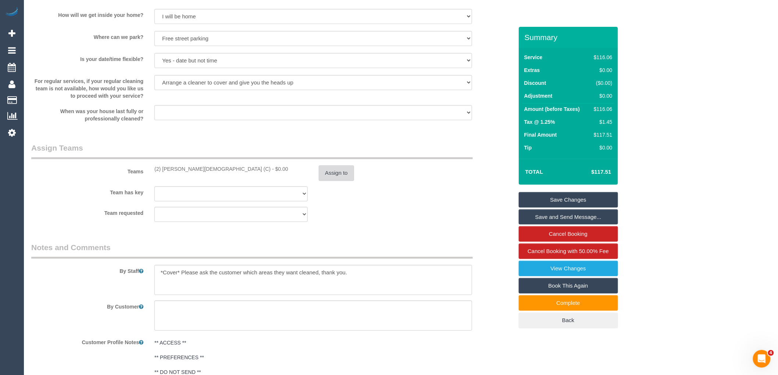
click at [340, 174] on button "Assign to" at bounding box center [336, 172] width 35 height 15
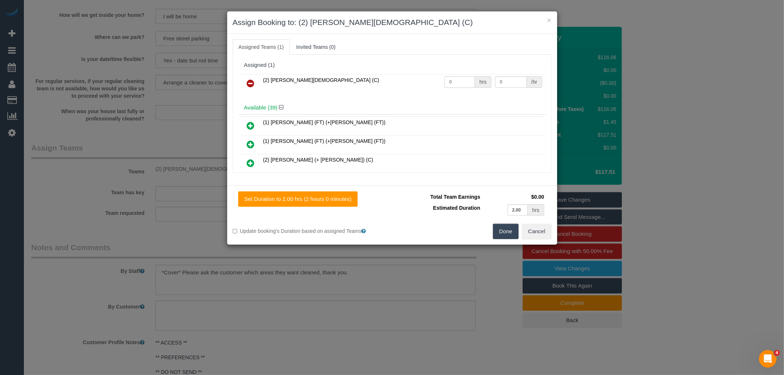
click at [458, 79] on input "0" at bounding box center [459, 81] width 31 height 11
type input "2"
type input "37.5"
click at [503, 233] on button "Done" at bounding box center [506, 231] width 26 height 15
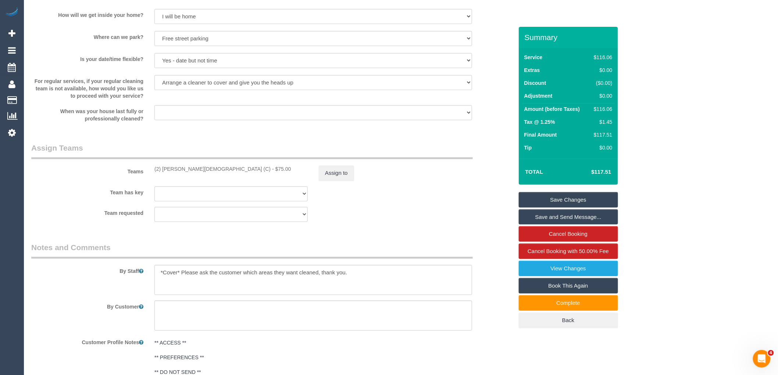
click at [329, 224] on fieldset "Assign Teams Teams (2) [PERSON_NAME][DEMOGRAPHIC_DATA] (C) - $75.00 Assign to T…" at bounding box center [272, 185] width 482 height 85
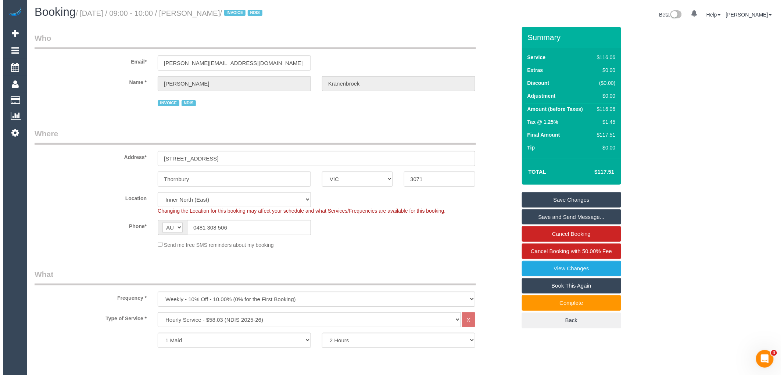
scroll to position [0, 0]
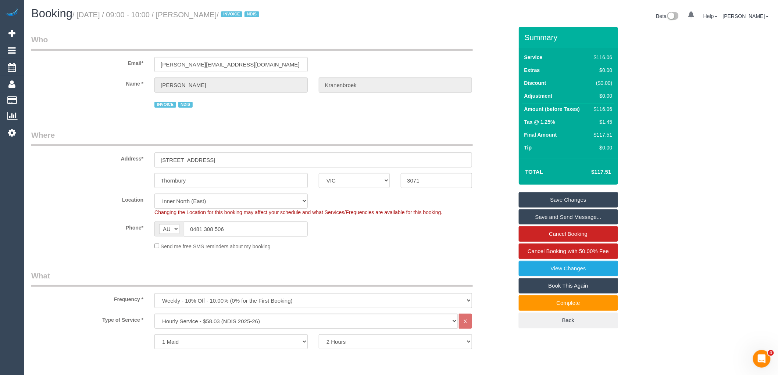
click at [569, 214] on link "Save and Send Message..." at bounding box center [568, 216] width 99 height 15
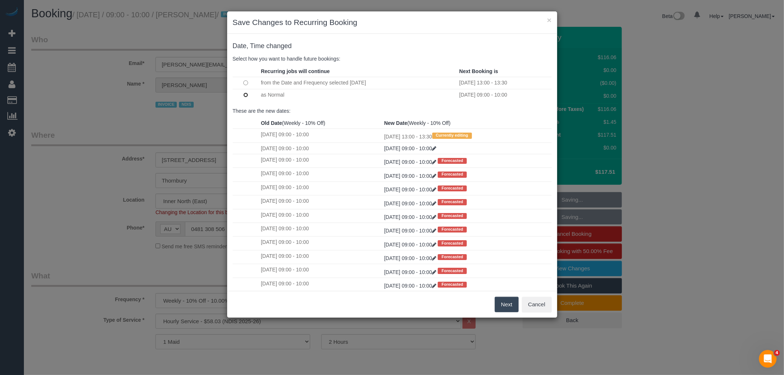
scroll to position [21, 0]
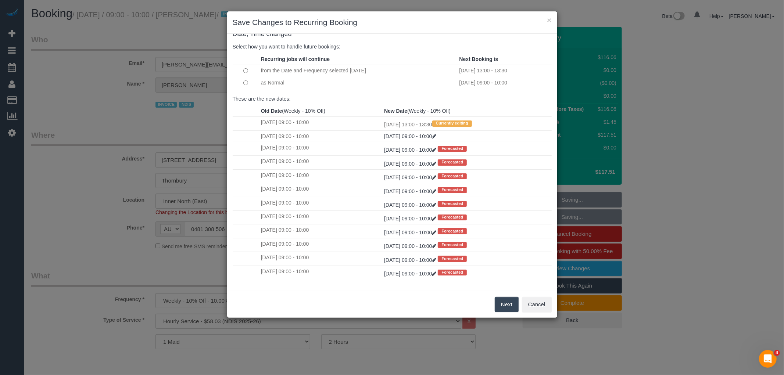
click at [504, 303] on button "Next" at bounding box center [507, 304] width 24 height 15
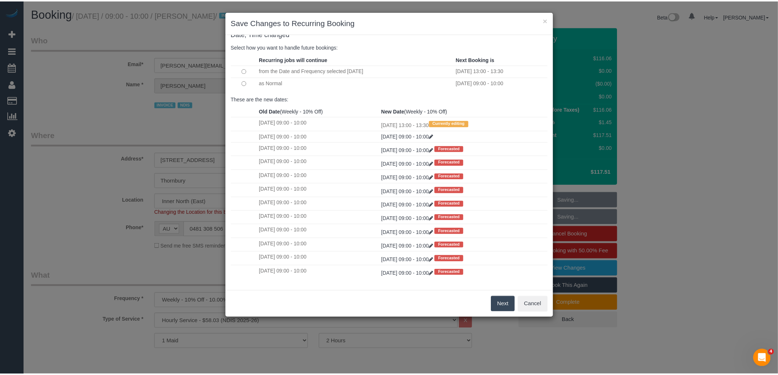
scroll to position [0, 0]
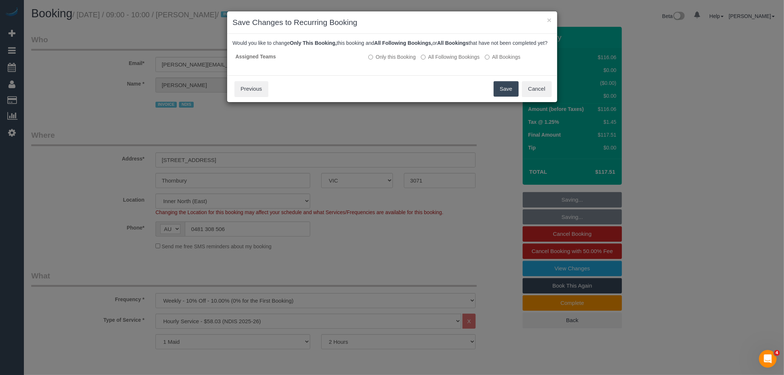
click at [505, 97] on button "Save" at bounding box center [506, 88] width 25 height 15
